Goal: Transaction & Acquisition: Purchase product/service

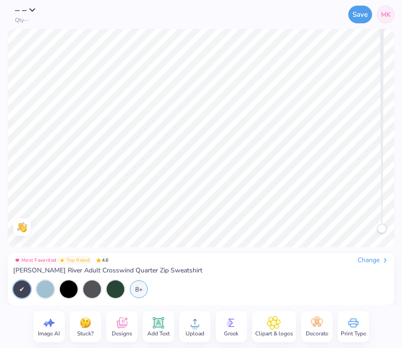
click at [21, 13] on span "– –" at bounding box center [21, 10] width 12 height 13
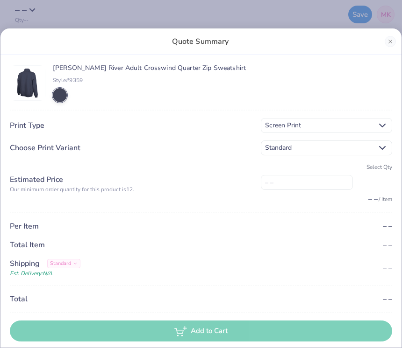
click at [275, 143] on span "Standard" at bounding box center [319, 148] width 108 height 10
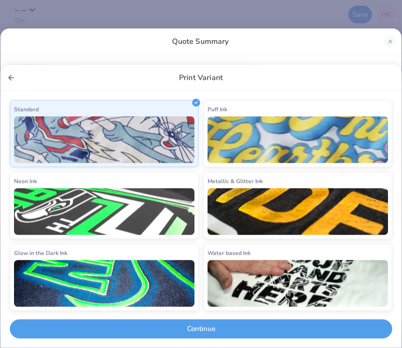
click at [26, 78] on div "Print Variant" at bounding box center [200, 78] width 401 height 26
click at [6, 79] on button "Back" at bounding box center [11, 77] width 10 height 10
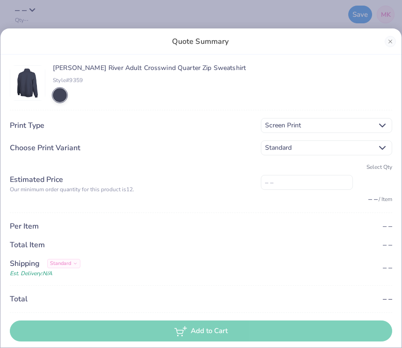
click at [272, 129] on span "Screen Print" at bounding box center [319, 125] width 108 height 10
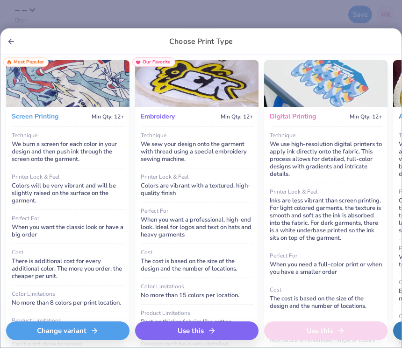
click at [168, 333] on div "Use this" at bounding box center [196, 331] width 123 height 19
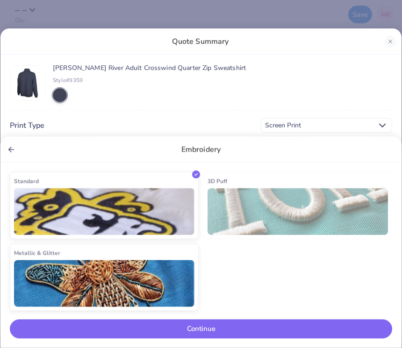
click at [230, 217] on img at bounding box center [297, 212] width 180 height 47
click at [132, 215] on img at bounding box center [104, 212] width 180 height 47
click at [83, 198] on img at bounding box center [104, 212] width 180 height 47
click at [225, 326] on button "Continue" at bounding box center [201, 329] width 382 height 19
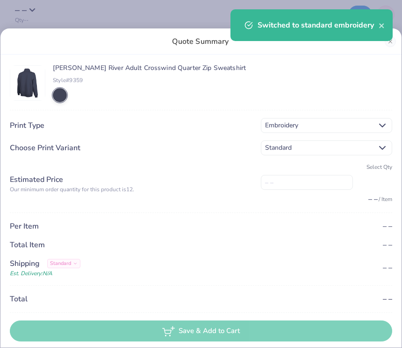
click at [295, 183] on input "number" at bounding box center [307, 182] width 92 height 15
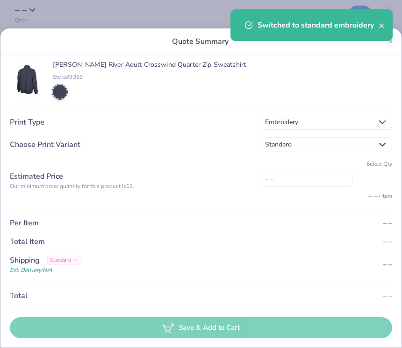
scroll to position [3, 0]
click at [371, 200] on span "– –" at bounding box center [372, 196] width 9 height 10
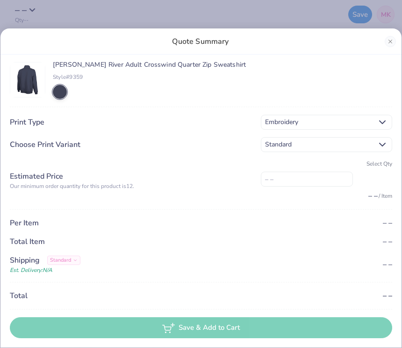
click at [384, 218] on span "– –" at bounding box center [386, 223] width 9 height 10
click at [300, 182] on input "number" at bounding box center [307, 179] width 92 height 15
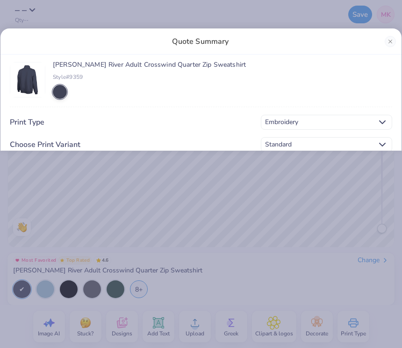
type input "3"
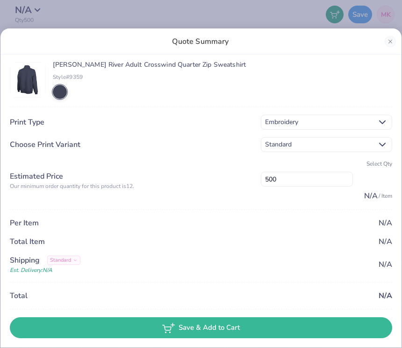
click at [322, 177] on input "500" at bounding box center [307, 179] width 92 height 15
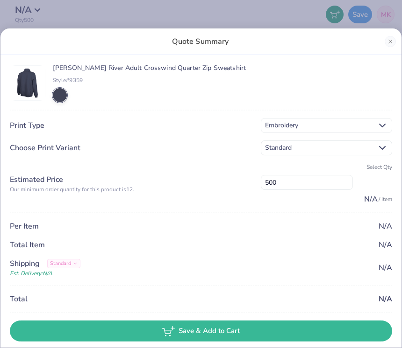
scroll to position [0, 0]
click at [306, 183] on input "500" at bounding box center [307, 182] width 92 height 15
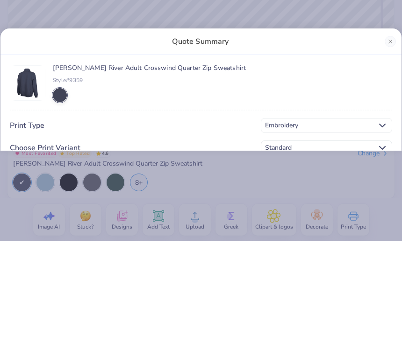
scroll to position [80, 0]
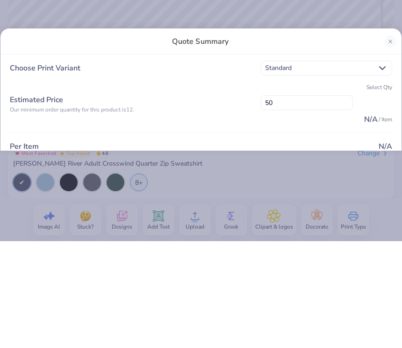
type input "5"
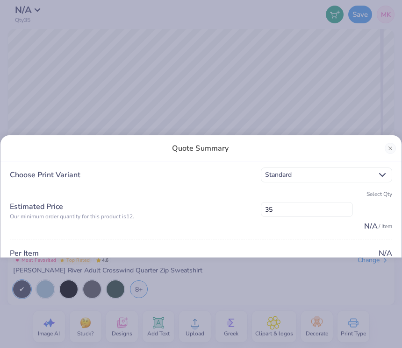
scroll to position [3, 0]
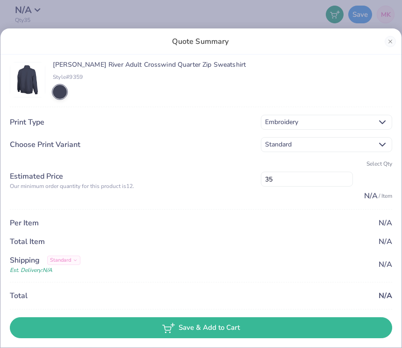
click at [324, 183] on input "35" at bounding box center [307, 179] width 92 height 15
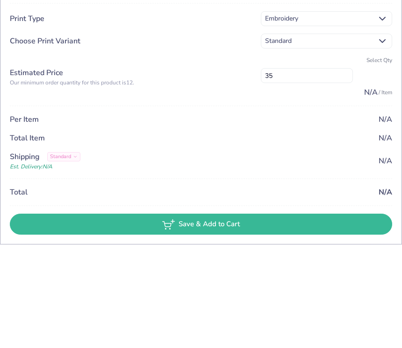
type input "3"
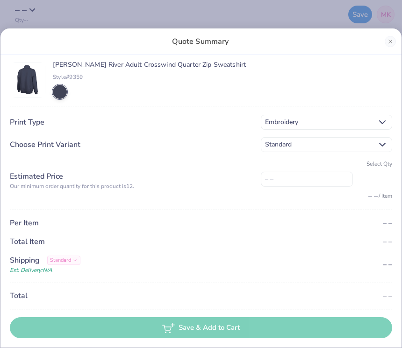
click at [317, 213] on div "[PERSON_NAME] River Adult Crosswind Quarter Zip Sweatshirt Style# 9359 Print Ty…" at bounding box center [201, 200] width 382 height 278
click at [79, 256] on div "Standard" at bounding box center [63, 260] width 33 height 9
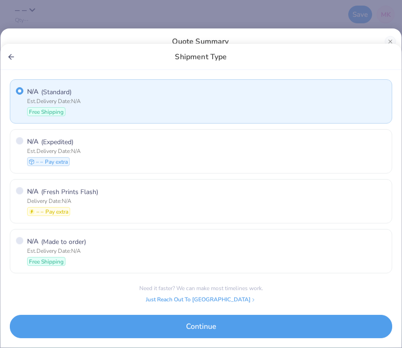
click at [13, 56] on line "Back" at bounding box center [11, 56] width 5 height 0
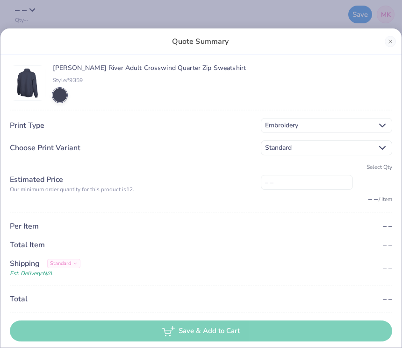
scroll to position [0, 0]
click at [397, 38] on div "Quote Summary" at bounding box center [200, 41] width 401 height 26
click at [395, 38] on button "Close" at bounding box center [389, 41] width 11 height 11
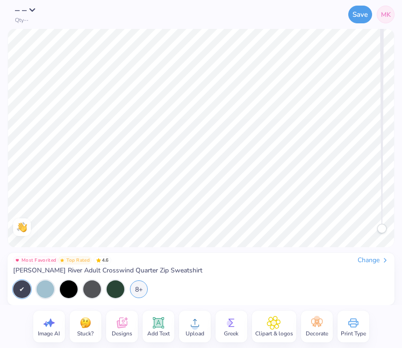
click at [233, 328] on icon at bounding box center [231, 323] width 14 height 14
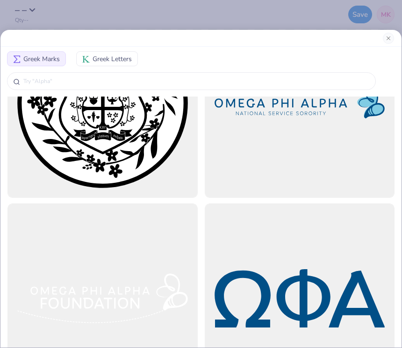
scroll to position [4583, 0]
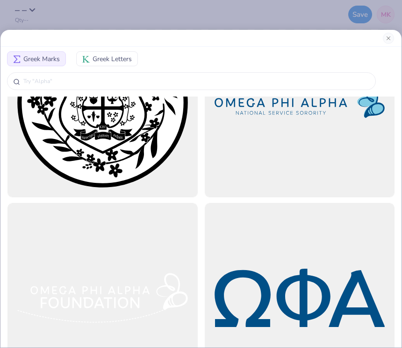
click at [337, 72] on div at bounding box center [191, 81] width 368 height 18
click at [291, 83] on input "text" at bounding box center [195, 81] width 347 height 9
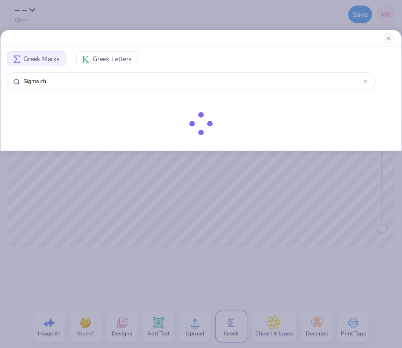
type input "Sigma chi"
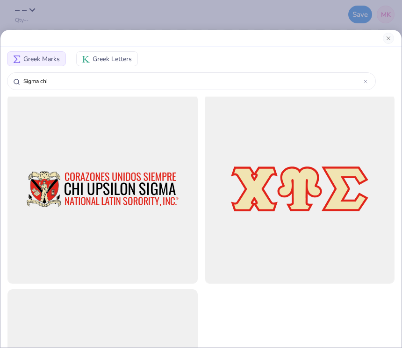
scroll to position [2151, 0]
